Goal: Information Seeking & Learning: Learn about a topic

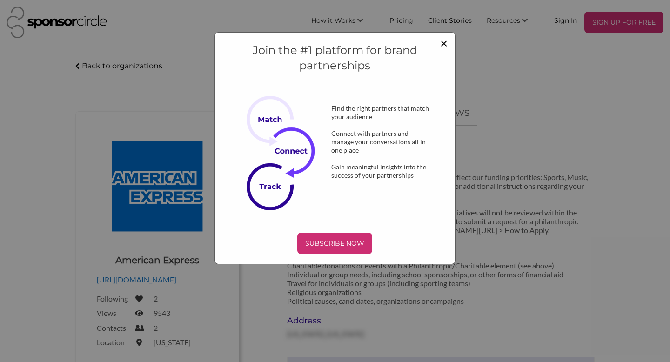
click at [443, 44] on span "×" at bounding box center [443, 43] width 7 height 16
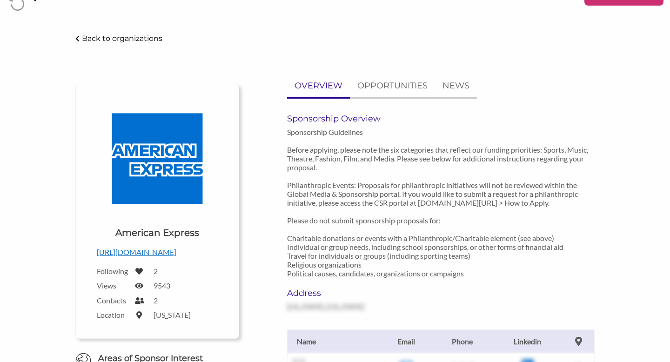
scroll to position [28, 0]
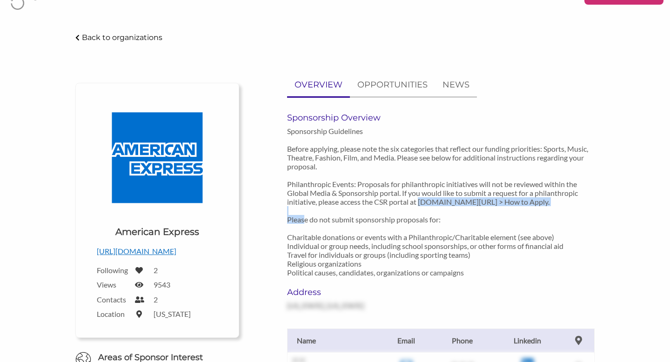
drag, startPoint x: 420, startPoint y: 201, endPoint x: 574, endPoint y: 200, distance: 153.5
click at [574, 201] on p "Sponsorship Guidelines Before applying, please note the six categories that ref…" at bounding box center [440, 202] width 307 height 150
copy p "www.americanexpress.com/csr > How to Apply."
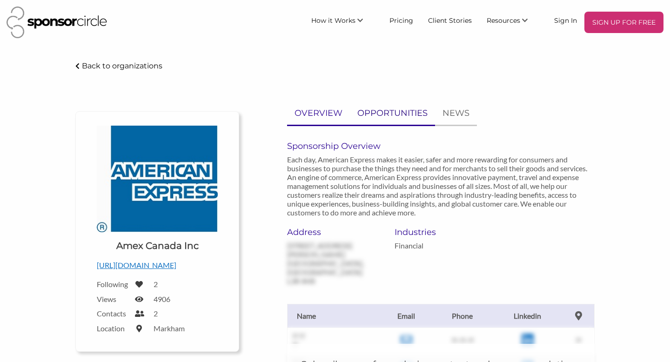
click at [419, 111] on p "OPPORTUNITIES" at bounding box center [392, 113] width 70 height 13
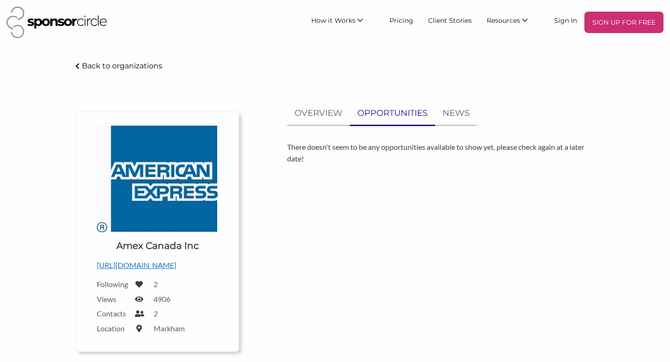
click at [111, 63] on p "Back to organizations" at bounding box center [122, 65] width 80 height 9
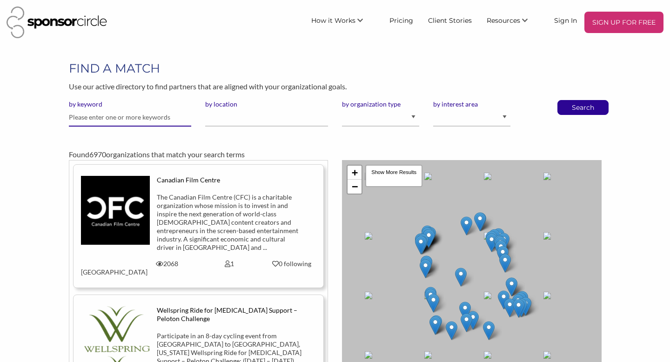
click at [93, 120] on input "text" at bounding box center [130, 117] width 123 height 18
type input "Choir fundraiser"
click at [211, 121] on input "by location" at bounding box center [266, 117] width 123 height 18
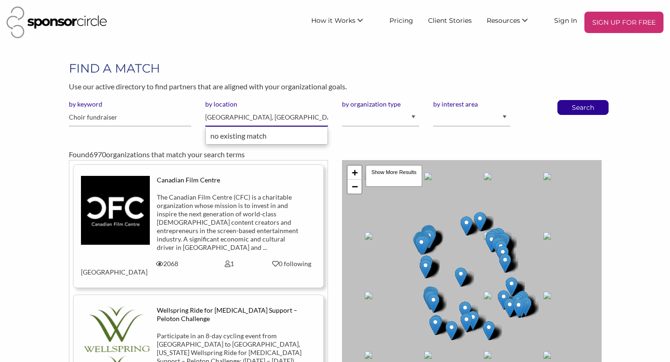
type input "London, Canada"
click at [152, 117] on input "Choir fundraiser" at bounding box center [130, 117] width 123 height 18
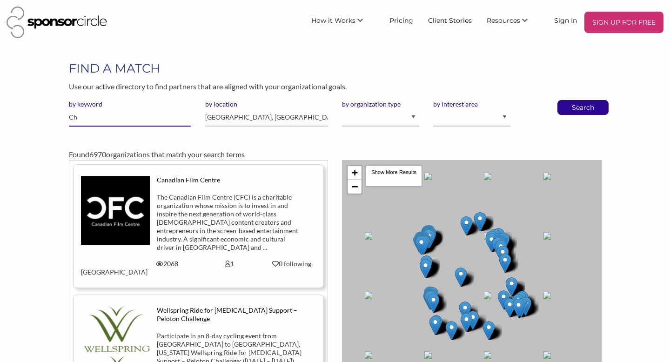
type input "C"
click at [571, 108] on p "Search" at bounding box center [582, 107] width 31 height 14
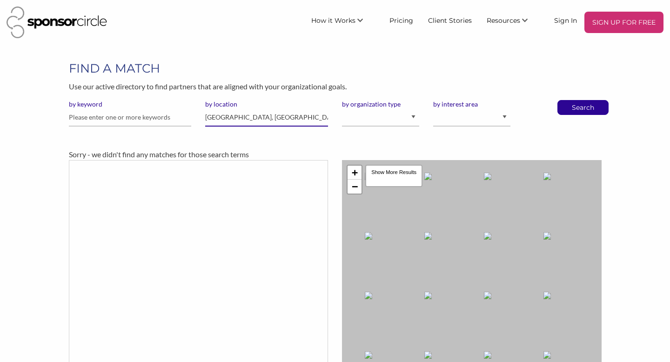
click at [283, 119] on input "[GEOGRAPHIC_DATA], [GEOGRAPHIC_DATA]" at bounding box center [266, 117] width 123 height 18
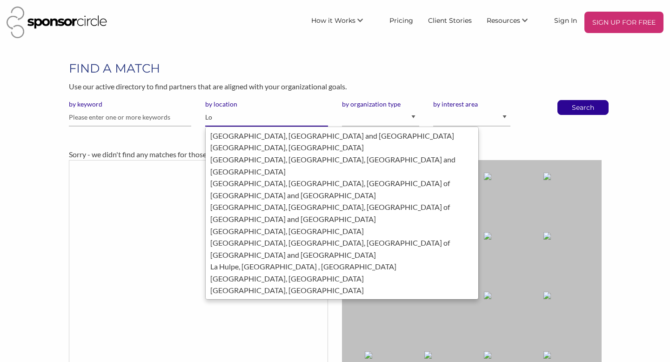
type input "L"
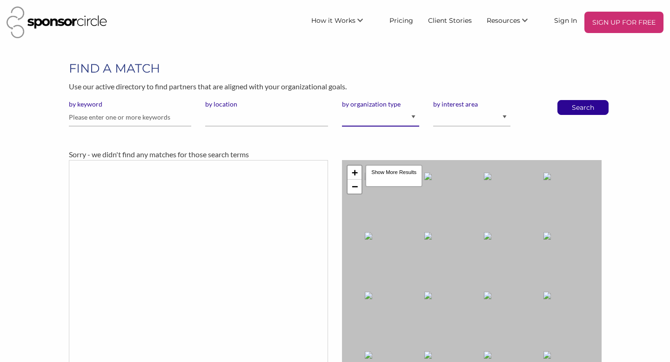
click at [414, 117] on select "I am an event organizer seeking new partnerships with suppliers, exhibitors or …" at bounding box center [380, 117] width 77 height 18
select select "Property"
click at [342, 108] on select "I am an event organizer seeking new partnerships with suppliers, exhibitors or …" at bounding box center [380, 117] width 77 height 18
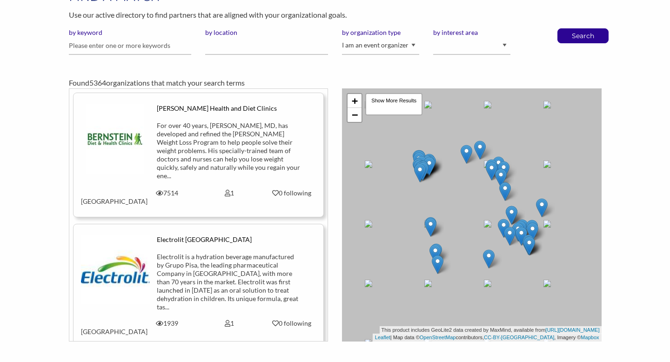
scroll to position [71, 0]
click at [355, 102] on link "+" at bounding box center [354, 101] width 14 height 14
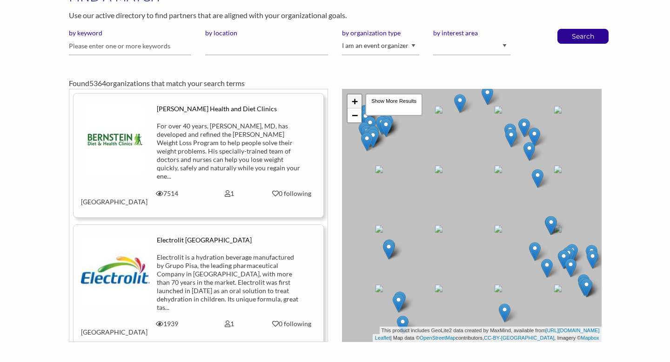
click at [355, 102] on link "+" at bounding box center [354, 101] width 14 height 14
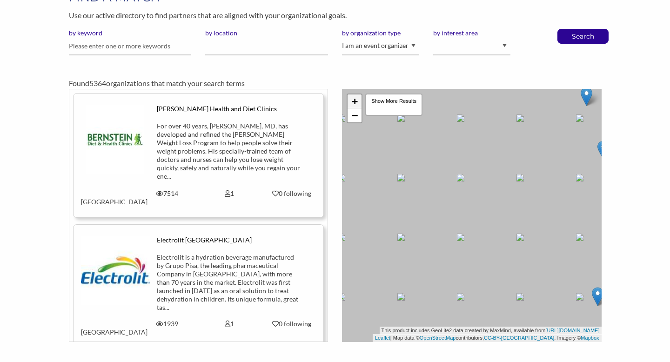
click at [355, 102] on link "+" at bounding box center [354, 101] width 14 height 14
drag, startPoint x: 539, startPoint y: 139, endPoint x: 331, endPoint y: 243, distance: 232.6
click at [331, 243] on div "[PERSON_NAME] Health and Diet Clinics For over 40 years, [PERSON_NAME], MD, has…" at bounding box center [335, 215] width 547 height 253
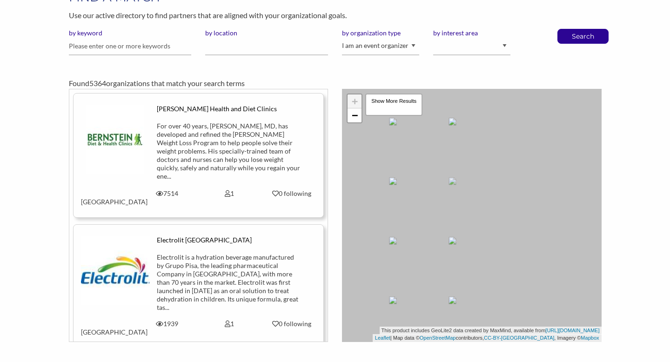
drag, startPoint x: 517, startPoint y: 140, endPoint x: 344, endPoint y: 217, distance: 189.5
click at [344, 217] on div "+ − Leaflet | Map data © OpenStreetMap contributors, CC-BY-SA , Imagery © Mapbo…" at bounding box center [472, 215] width 260 height 253
drag, startPoint x: 529, startPoint y: 149, endPoint x: 421, endPoint y: 281, distance: 170.2
click at [421, 281] on div "+ − Leaflet | Map data © OpenStreetMap contributors, CC-BY-SA , Imagery © Mapbo…" at bounding box center [472, 215] width 260 height 253
drag, startPoint x: 525, startPoint y: 210, endPoint x: 451, endPoint y: 314, distance: 128.4
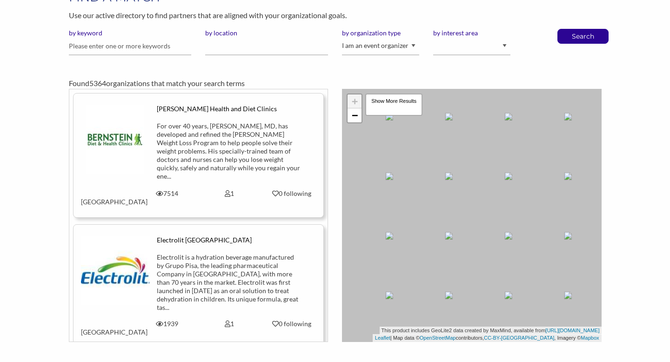
click at [451, 314] on div "+ − Leaflet | Map data © OpenStreetMap contributors, CC-BY-SA , Imagery © Mapbo…" at bounding box center [472, 215] width 260 height 253
click at [355, 120] on link "−" at bounding box center [354, 115] width 14 height 14
drag, startPoint x: 538, startPoint y: 130, endPoint x: 339, endPoint y: 277, distance: 247.8
click at [339, 277] on div "+ − Leaflet | Map data © OpenStreetMap contributors, CC-BY-SA , Imagery © Mapbo…" at bounding box center [472, 215] width 274 height 253
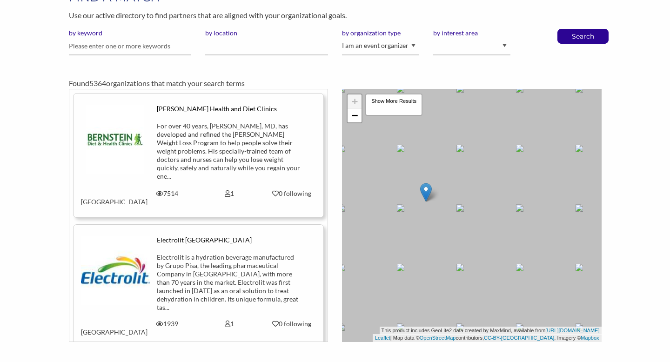
drag, startPoint x: 468, startPoint y: 200, endPoint x: 357, endPoint y: 248, distance: 121.7
click at [357, 248] on div "+ − Leaflet | Map data © OpenStreetMap contributors, CC-BY-SA , Imagery © Mapbo…" at bounding box center [472, 215] width 260 height 253
click at [430, 192] on img at bounding box center [426, 192] width 12 height 19
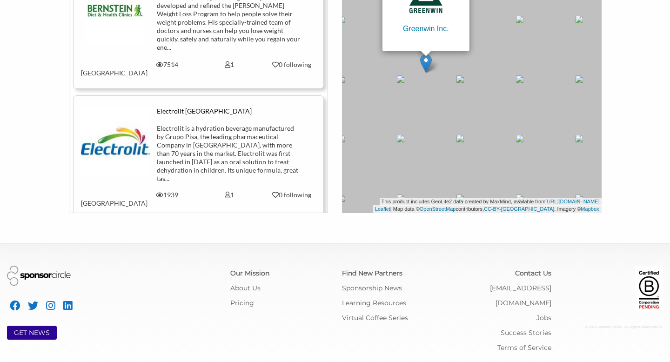
scroll to position [0, 0]
